Goal: Transaction & Acquisition: Purchase product/service

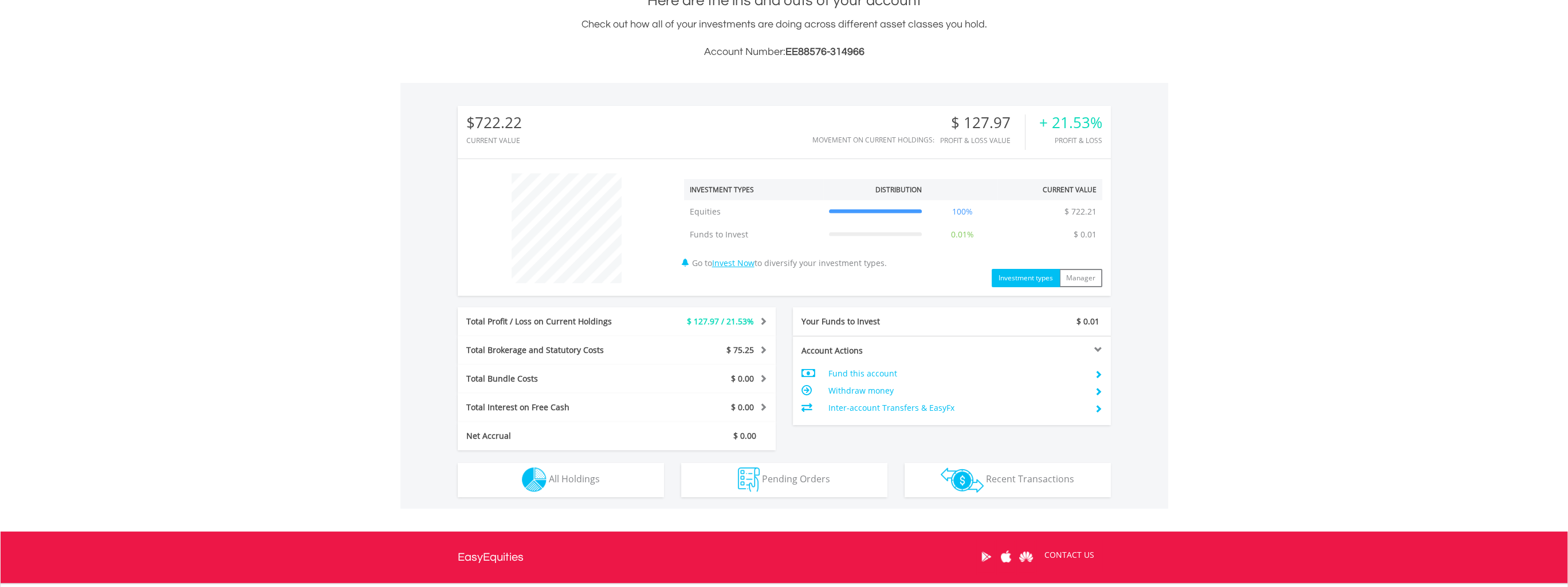
scroll to position [286, 0]
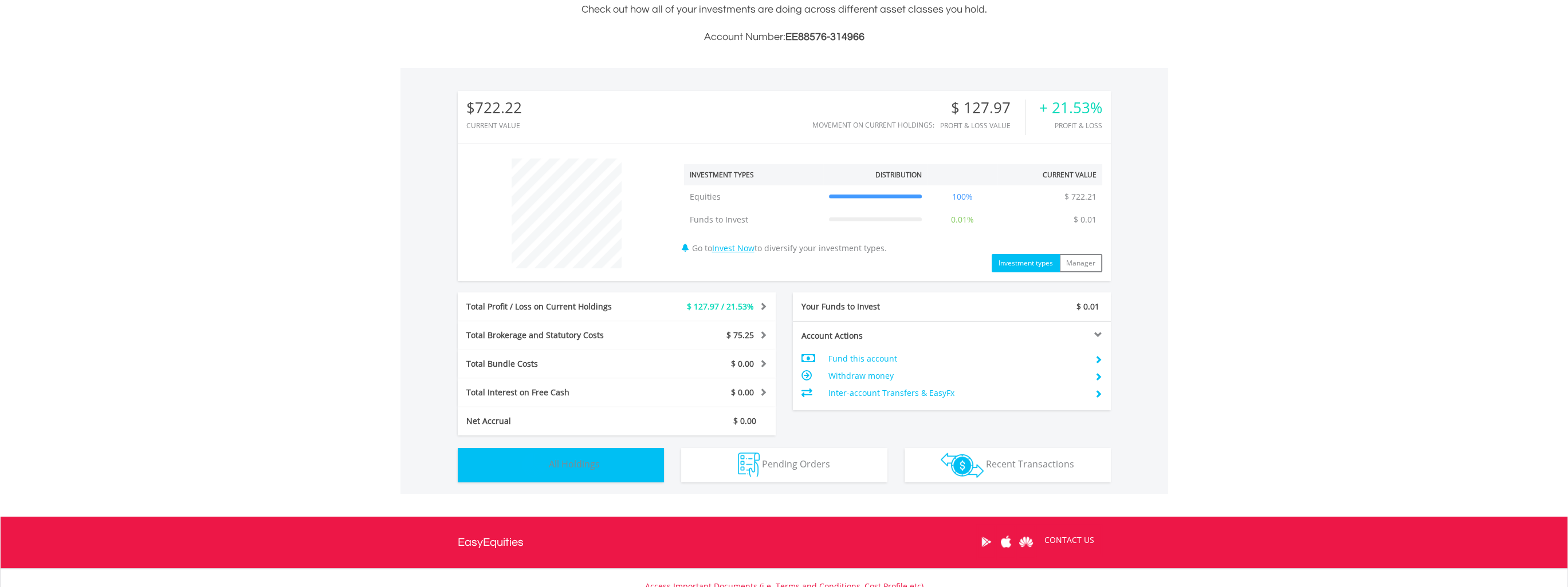
click at [633, 461] on button "Holdings All Holdings" at bounding box center [560, 465] width 206 height 34
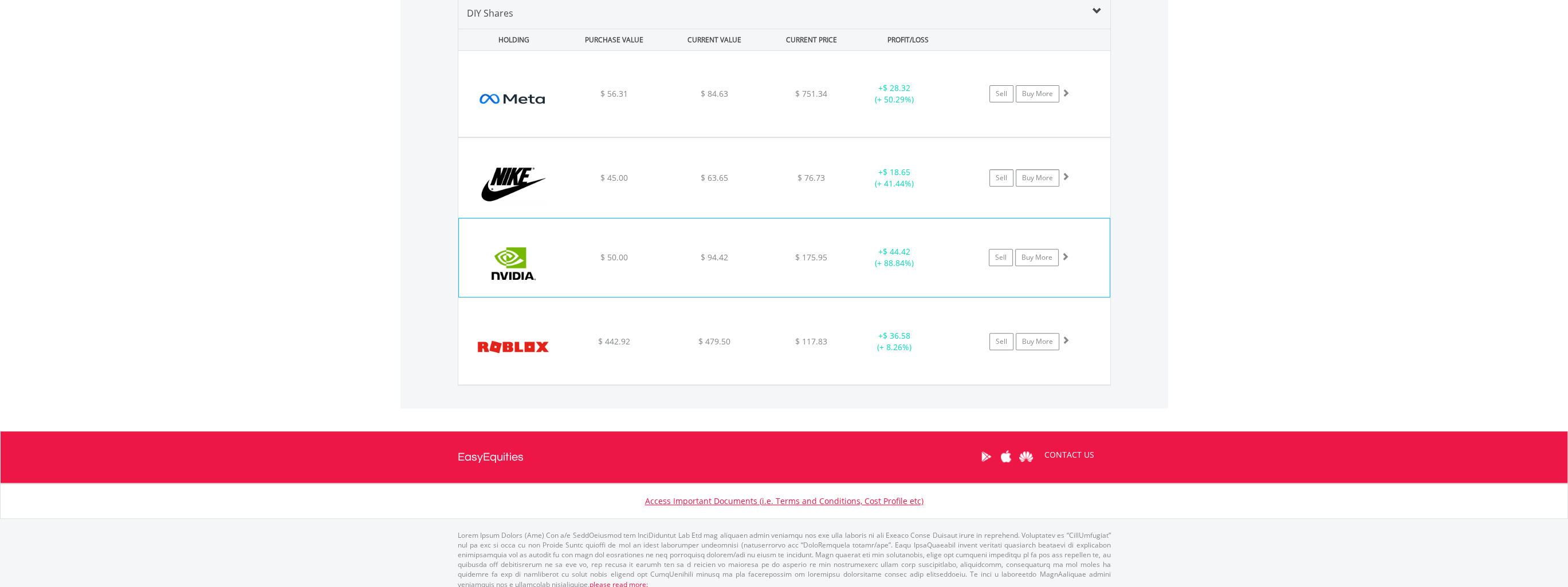
scroll to position [816, 0]
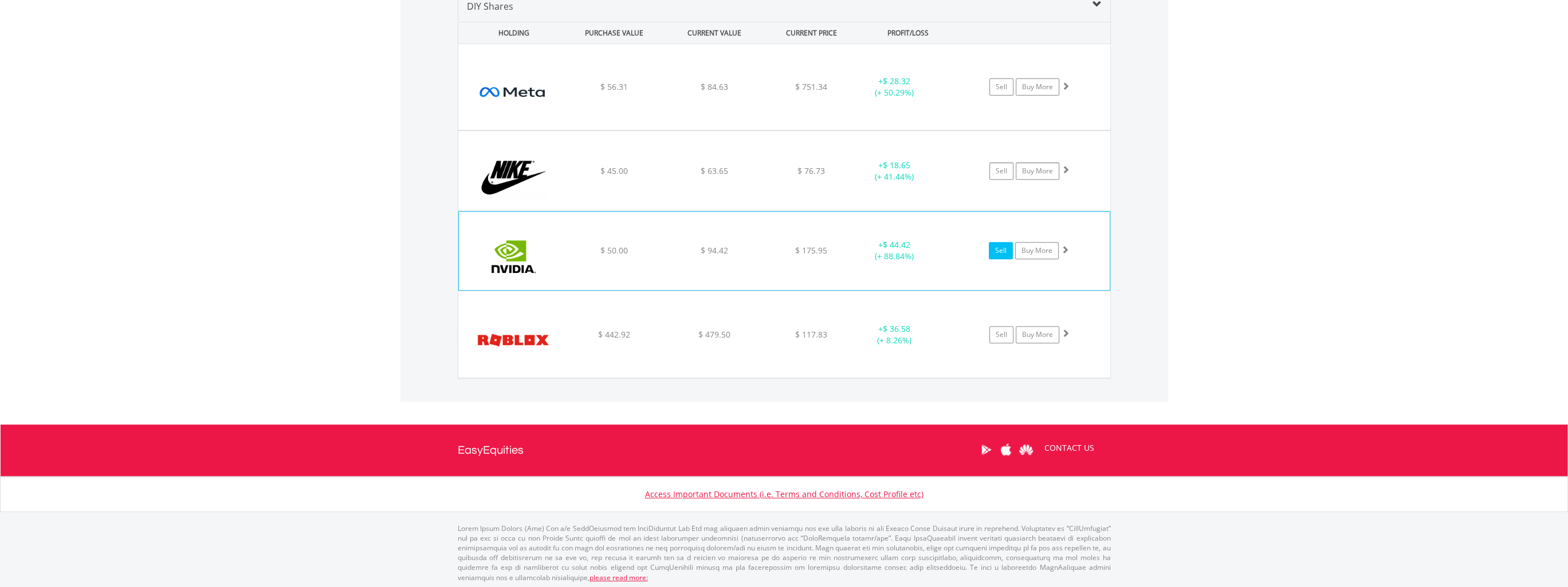
click at [990, 252] on link "Sell" at bounding box center [1001, 251] width 24 height 17
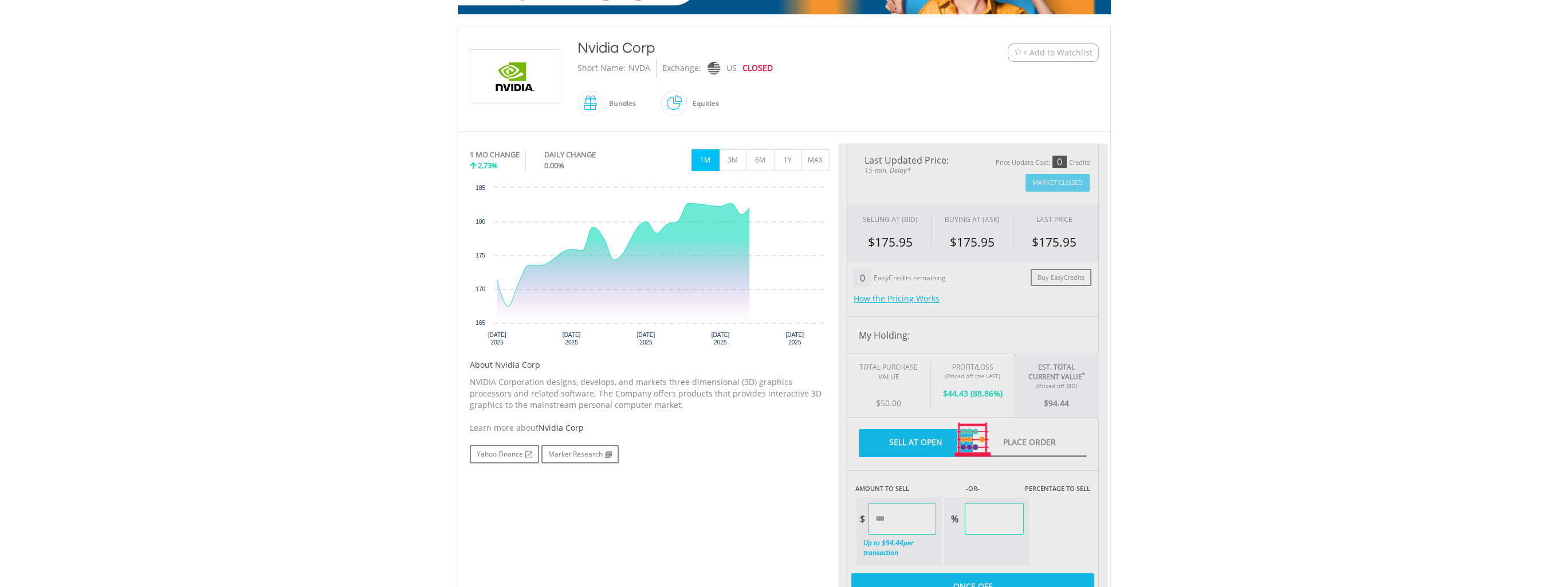
type input "*****"
type input "******"
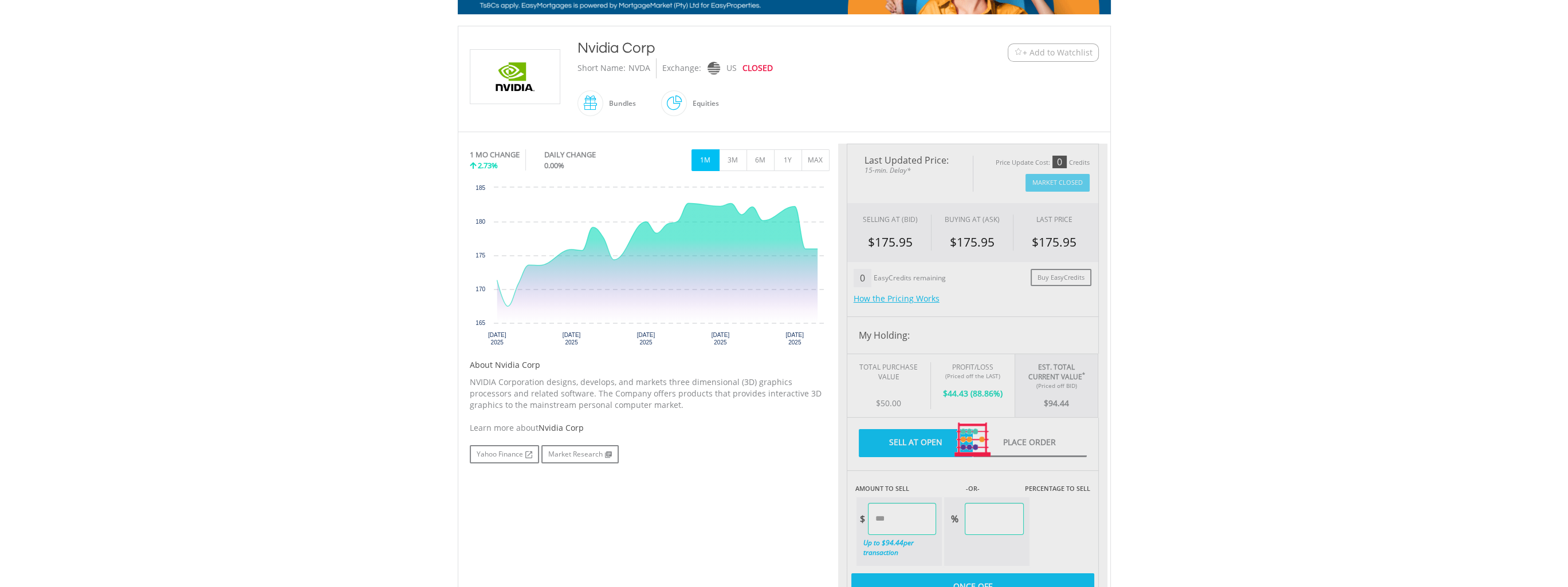
scroll to position [229, 0]
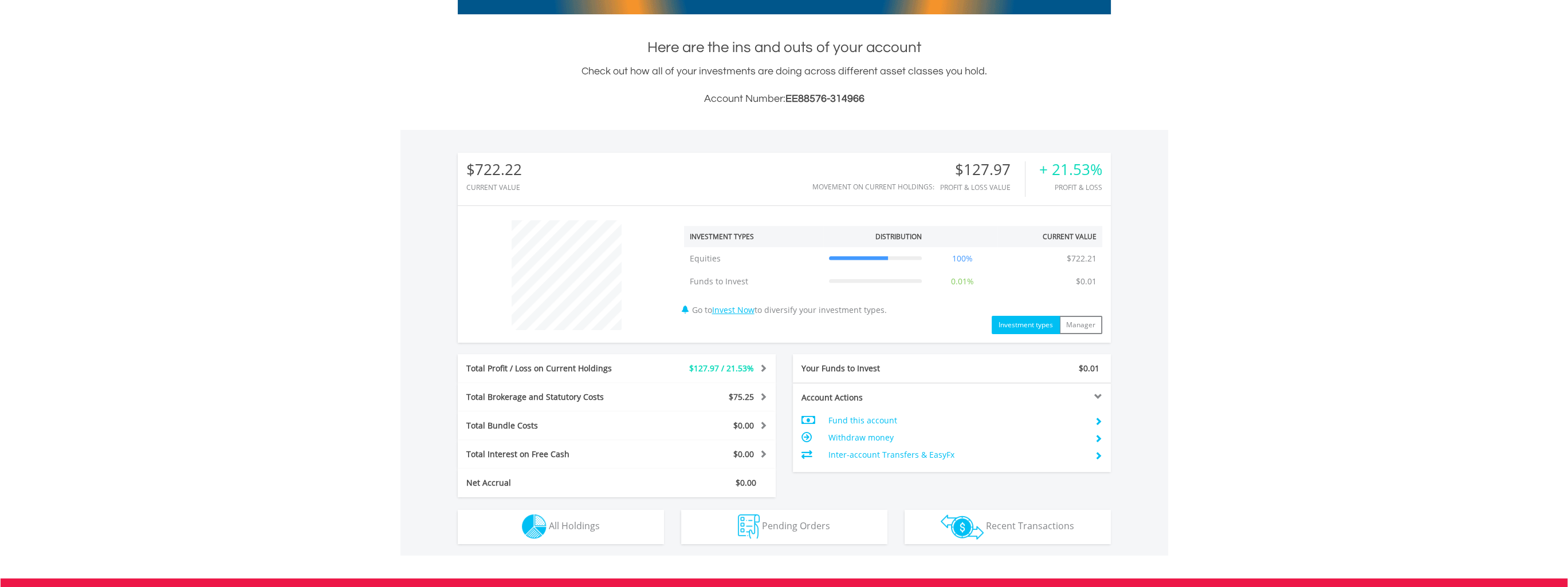
scroll to position [110, 218]
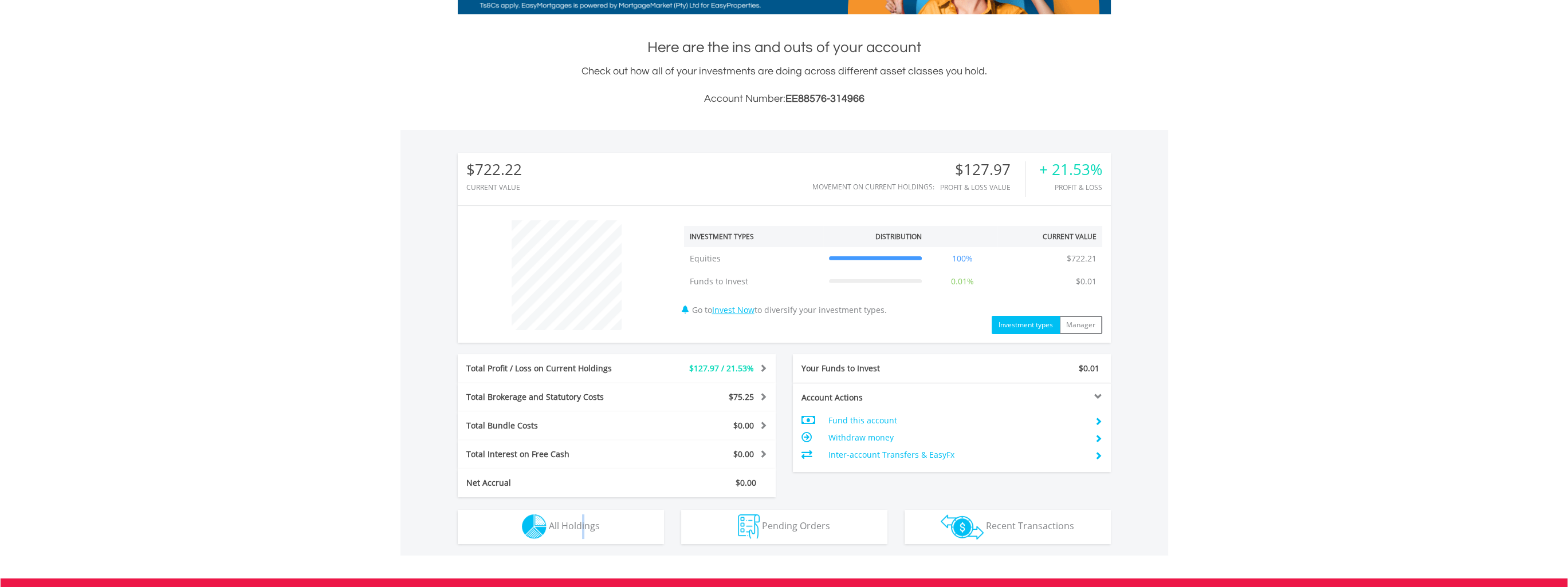
click at [583, 547] on div "$722.22 CURRENT VALUE Movement on Current Holdings: $127.97 Profit & Loss Value…" at bounding box center [784, 343] width 767 height 426
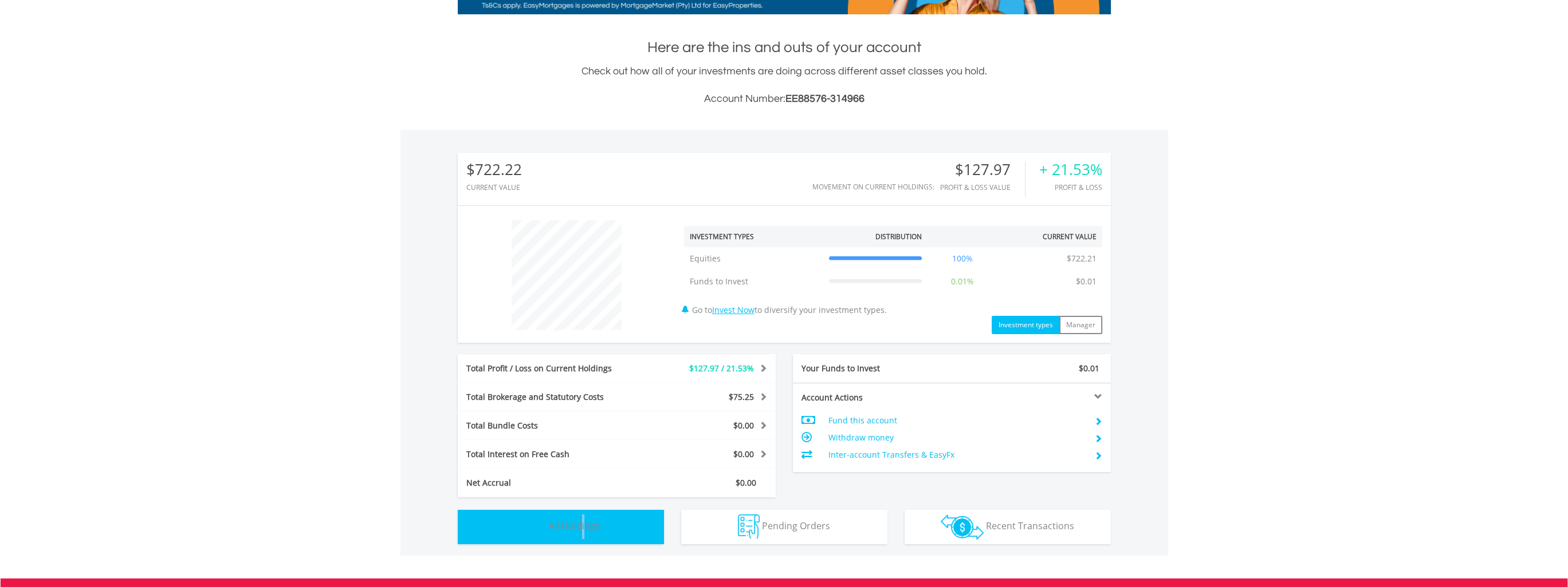
click at [588, 517] on button "Holdings All Holdings" at bounding box center [560, 527] width 206 height 34
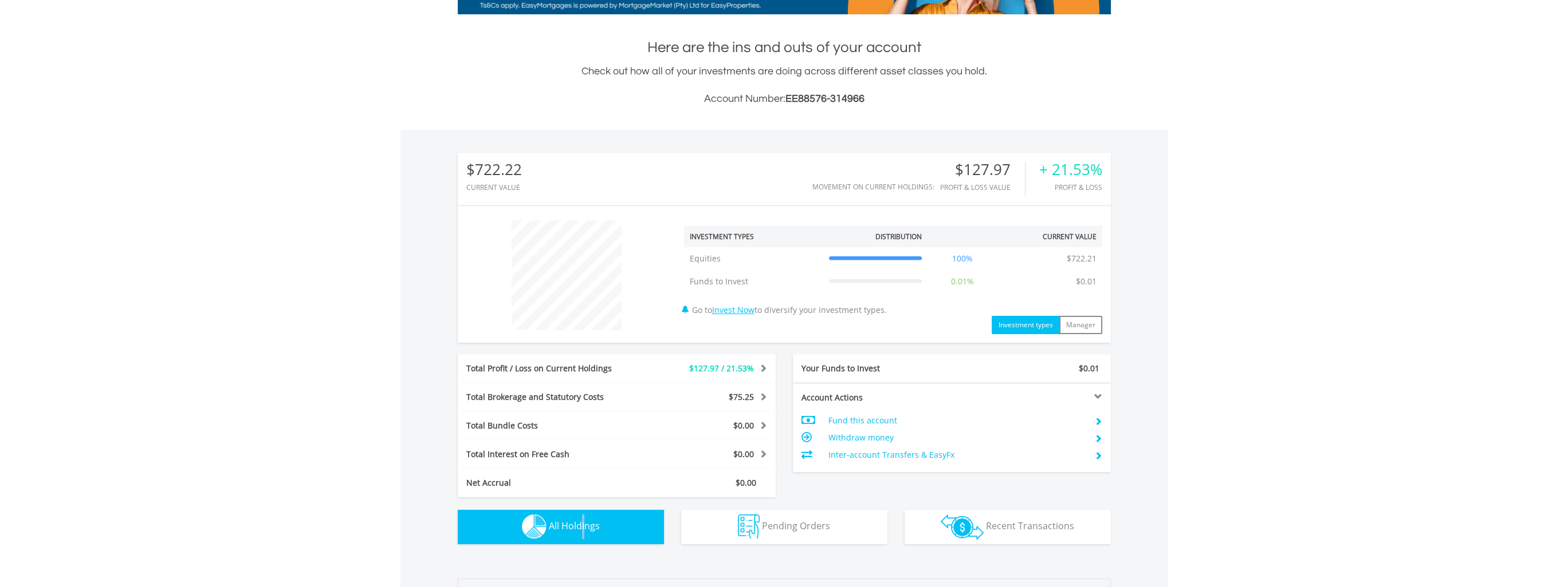
scroll to position [802, 0]
